Goal: Information Seeking & Learning: Learn about a topic

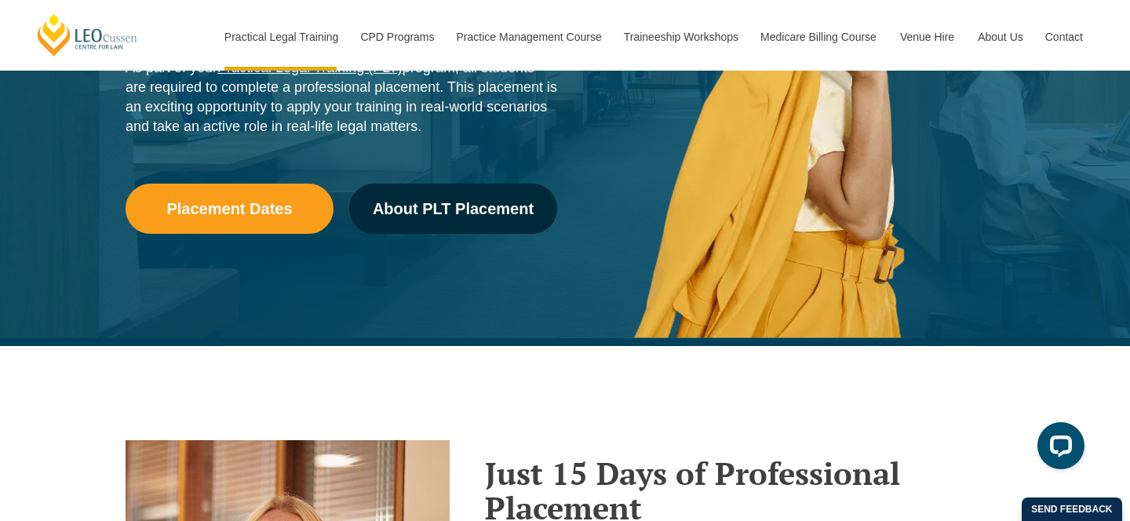
scroll to position [296, 0]
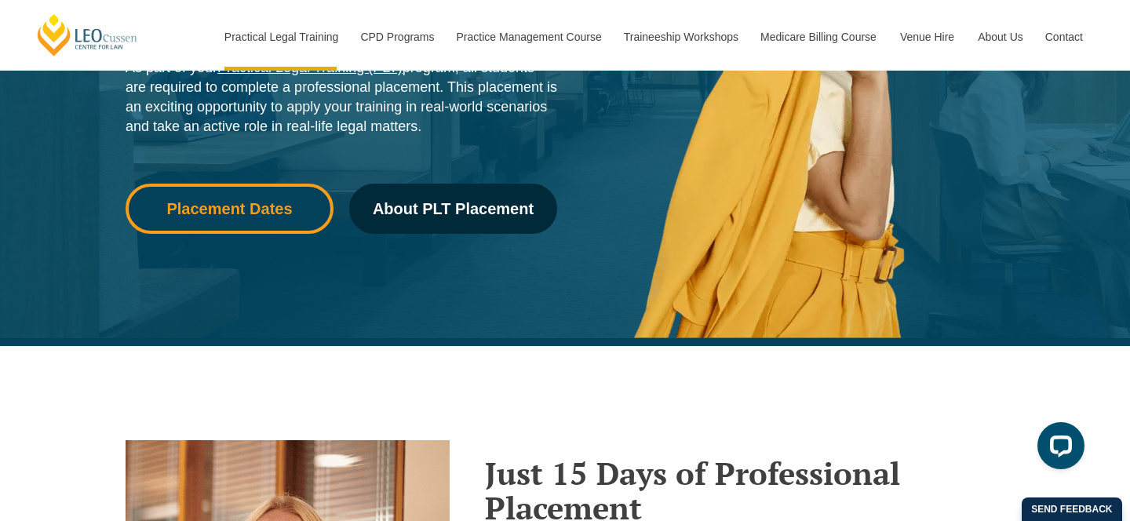
click at [288, 202] on span "Placement Dates" at bounding box center [229, 209] width 126 height 16
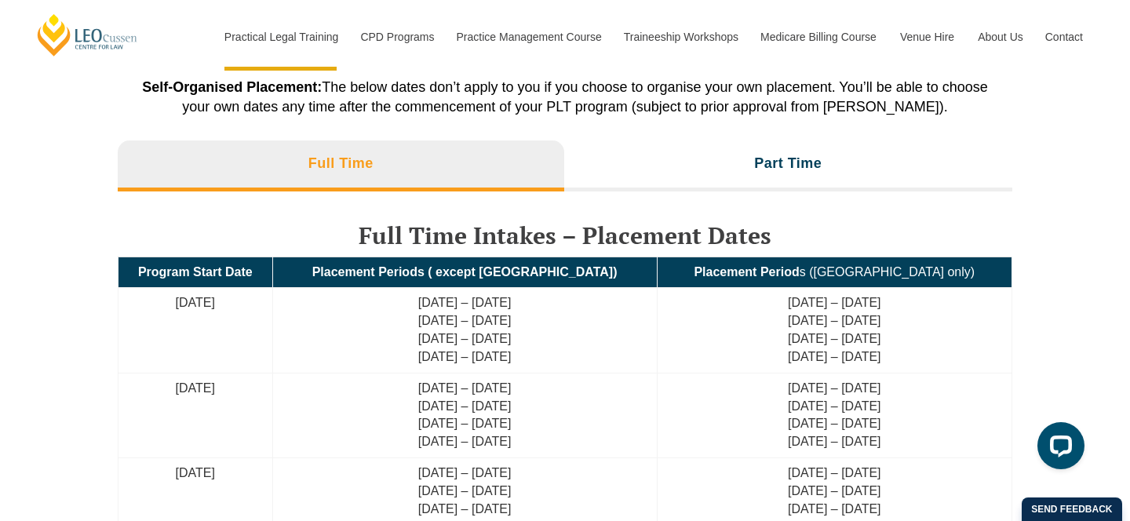
scroll to position [3657, 0]
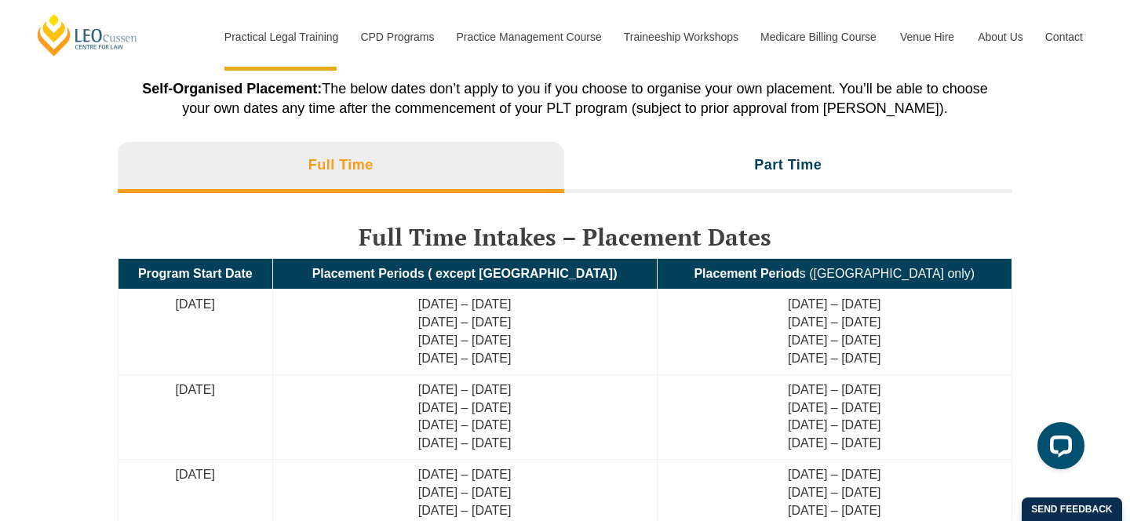
drag, startPoint x: 433, startPoint y: 304, endPoint x: 675, endPoint y: 356, distance: 247.3
click at [657, 356] on td "[DATE] – [DATE] [DATE] – [DATE] [DATE] – [DATE] [DATE] – [DATE]" at bounding box center [464, 332] width 384 height 85
click at [657, 329] on td "[DATE] – [DATE] [DATE] – [DATE] [DATE] – [DATE] [DATE] – [DATE]" at bounding box center [464, 332] width 384 height 85
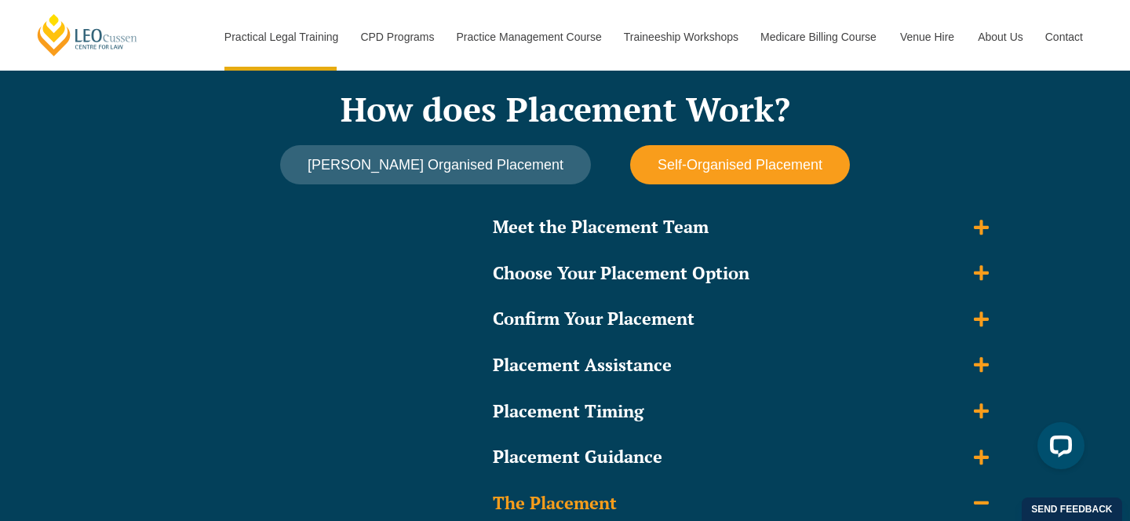
scroll to position [888, 0]
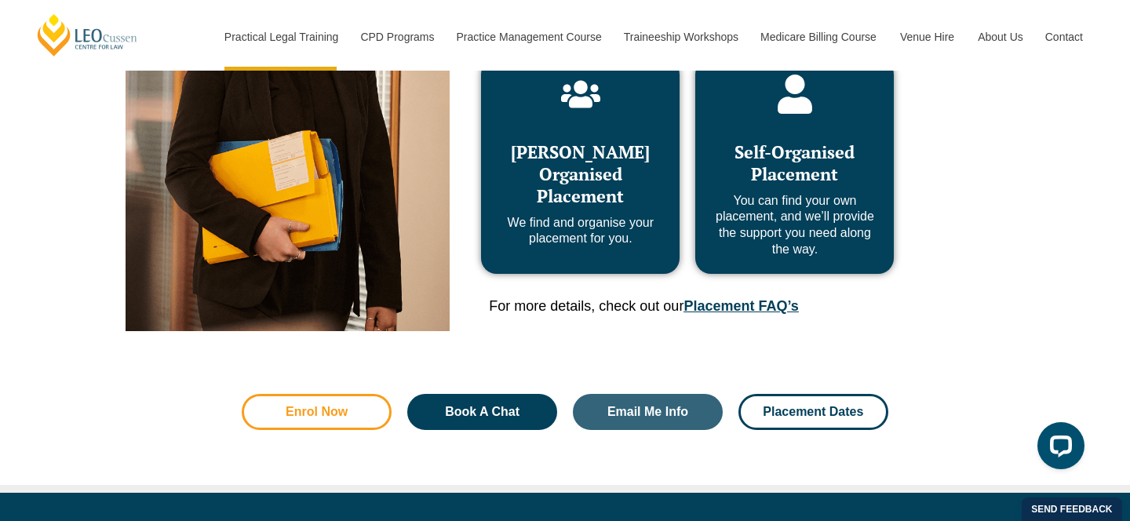
click at [339, 414] on span "Enrol Now" at bounding box center [317, 412] width 62 height 13
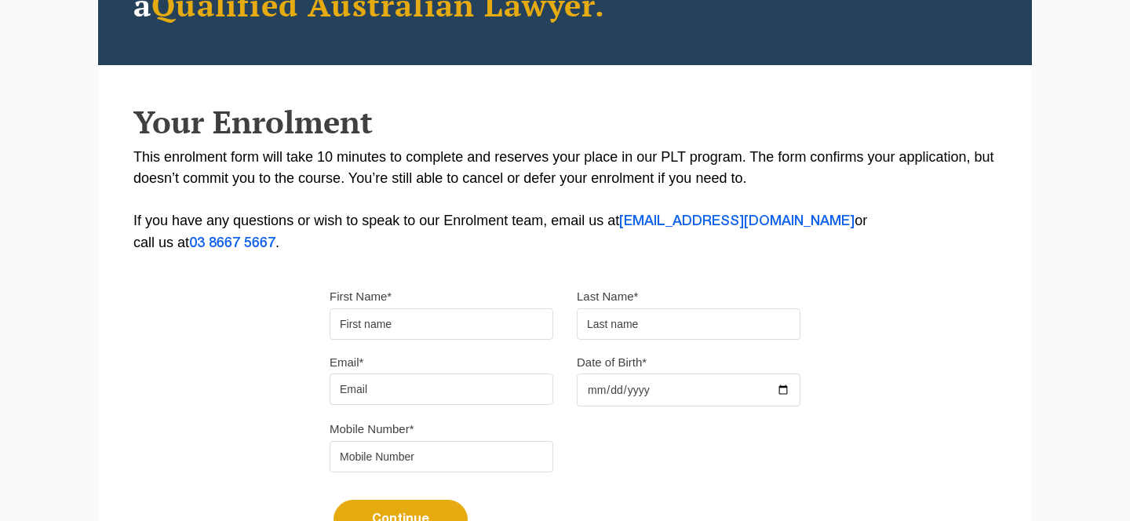
scroll to position [555, 0]
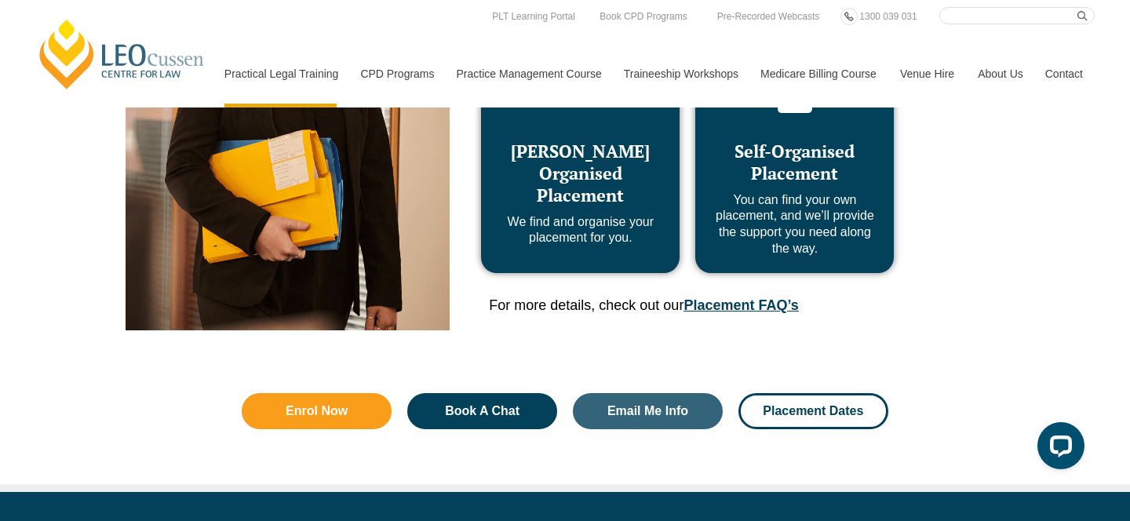
scroll to position [888, 0]
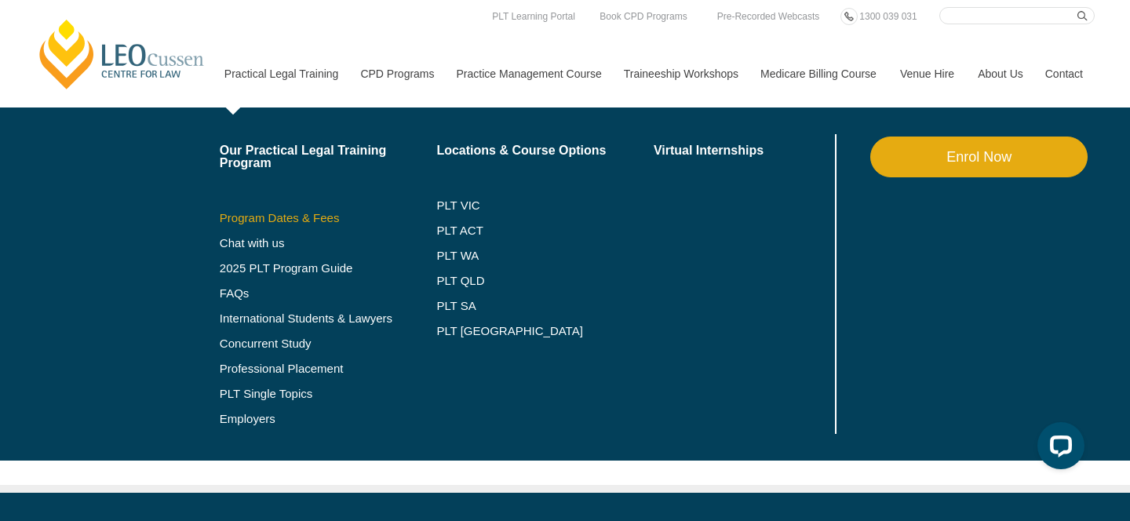
click at [257, 214] on link "Program Dates & Fees" at bounding box center [328, 218] width 217 height 13
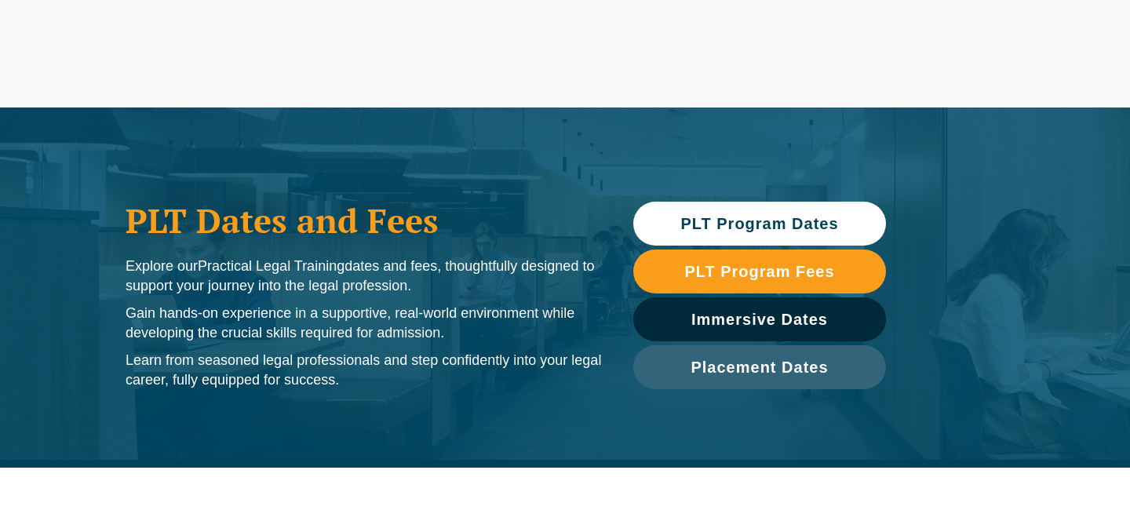
click at [755, 223] on span "PLT Program Dates" at bounding box center [759, 224] width 158 height 16
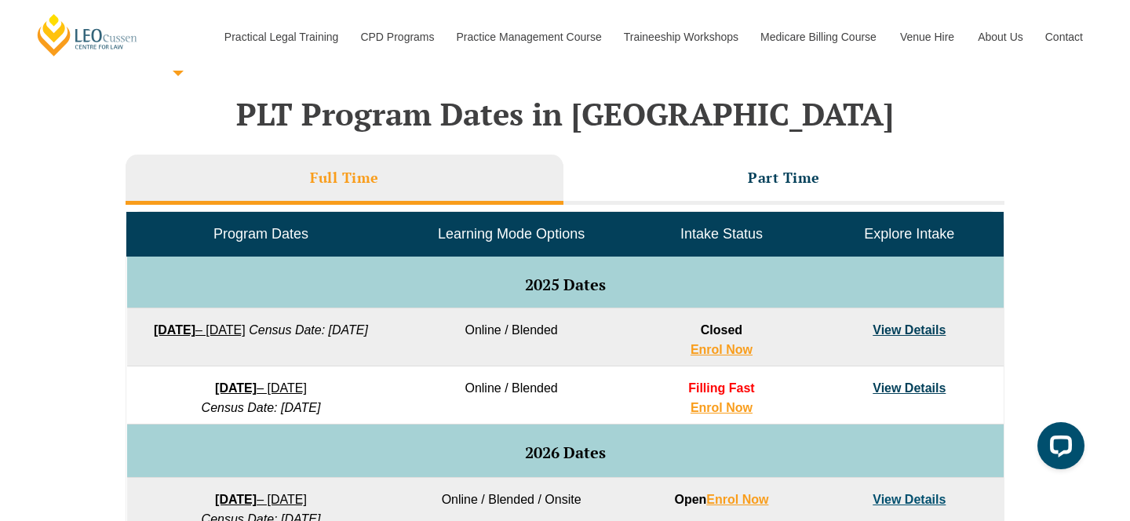
scroll to position [642, 0]
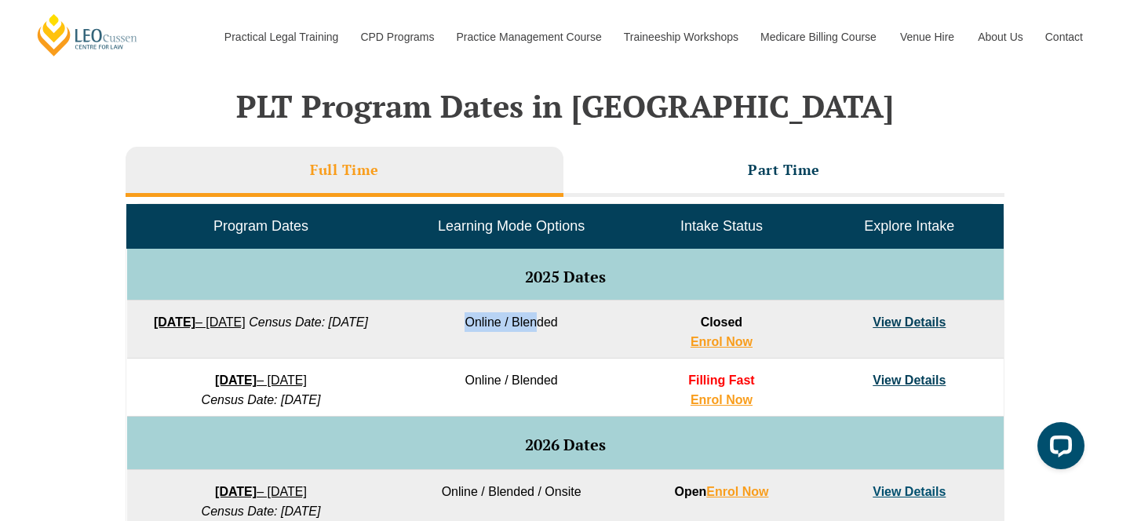
drag, startPoint x: 450, startPoint y: 314, endPoint x: 562, endPoint y: 326, distance: 112.9
click at [562, 326] on td "Online / Blended" at bounding box center [511, 329] width 232 height 58
click at [570, 356] on td "Online / Blended" at bounding box center [511, 329] width 232 height 58
drag, startPoint x: 457, startPoint y: 375, endPoint x: 628, endPoint y: 375, distance: 170.3
click at [632, 375] on tr "[DATE] – [DATE] Census Date: [DATE] Online / Blended Filling Fast Enrol Now Vie…" at bounding box center [565, 388] width 876 height 58
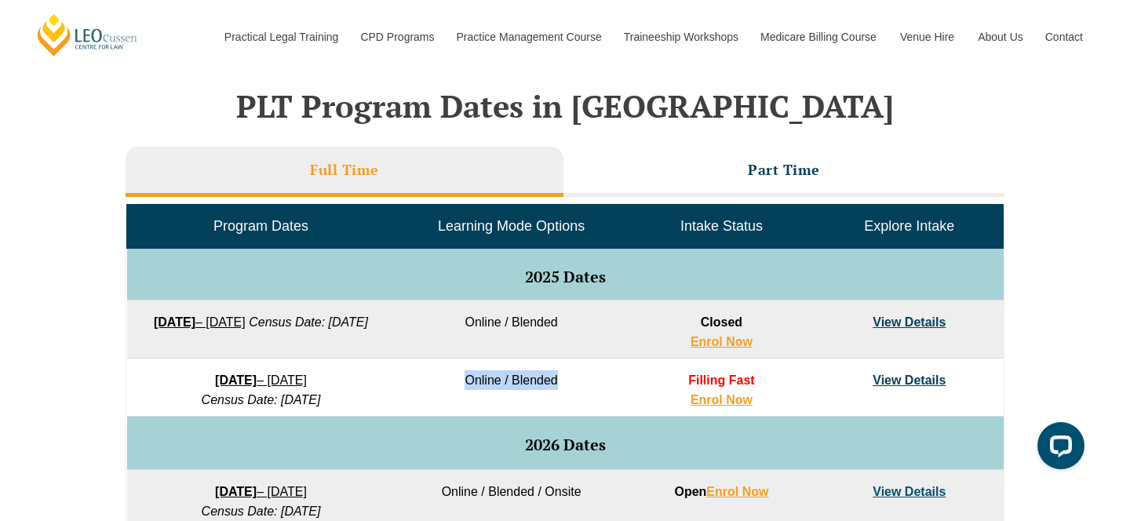
click at [628, 375] on td "Filling Fast Enrol Now" at bounding box center [722, 388] width 188 height 58
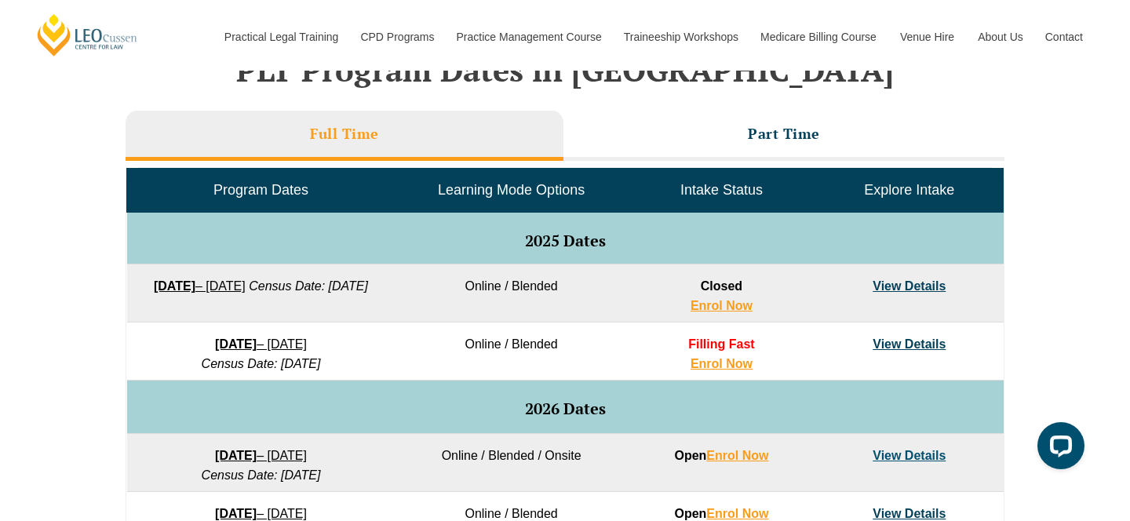
scroll to position [748, 0]
